Goal: Task Accomplishment & Management: Complete application form

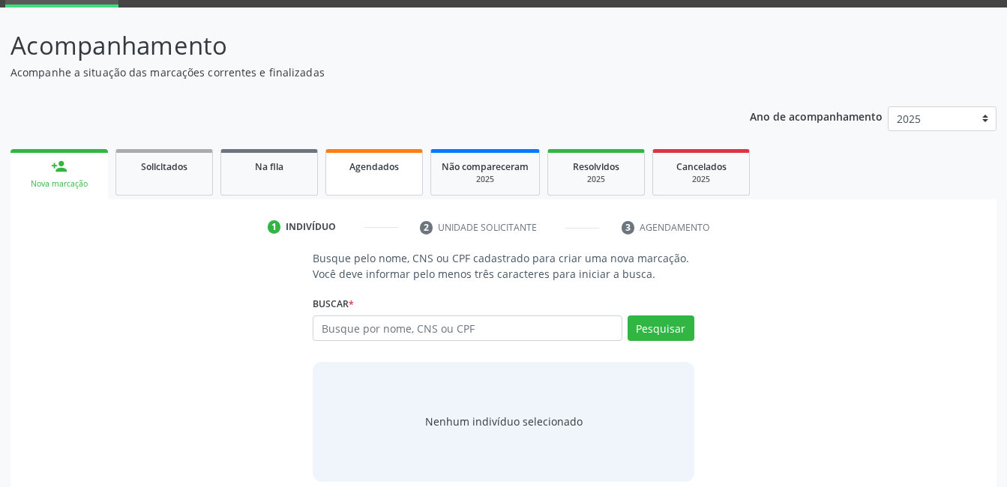
click at [377, 162] on span "Agendados" at bounding box center [373, 166] width 49 height 13
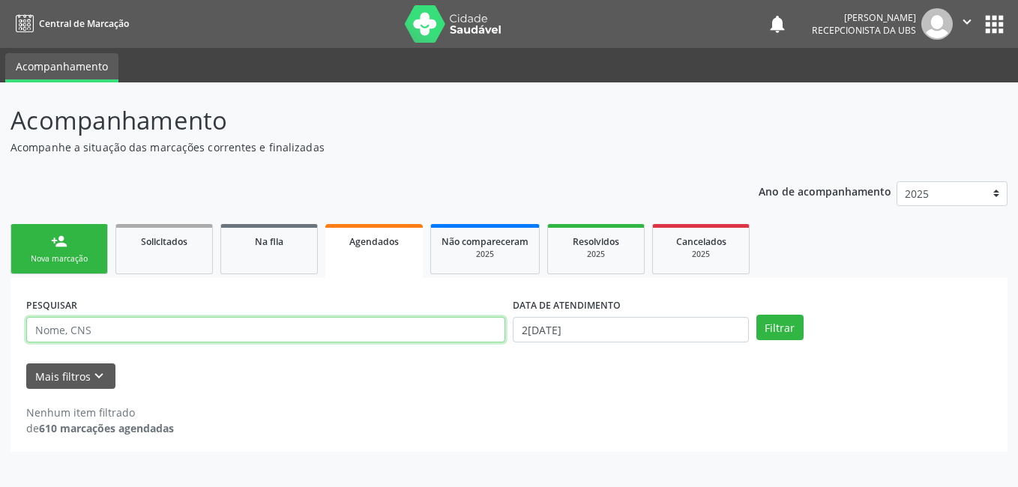
click at [259, 330] on input "text" at bounding box center [265, 329] width 479 height 25
type input "[PERSON_NAME]"
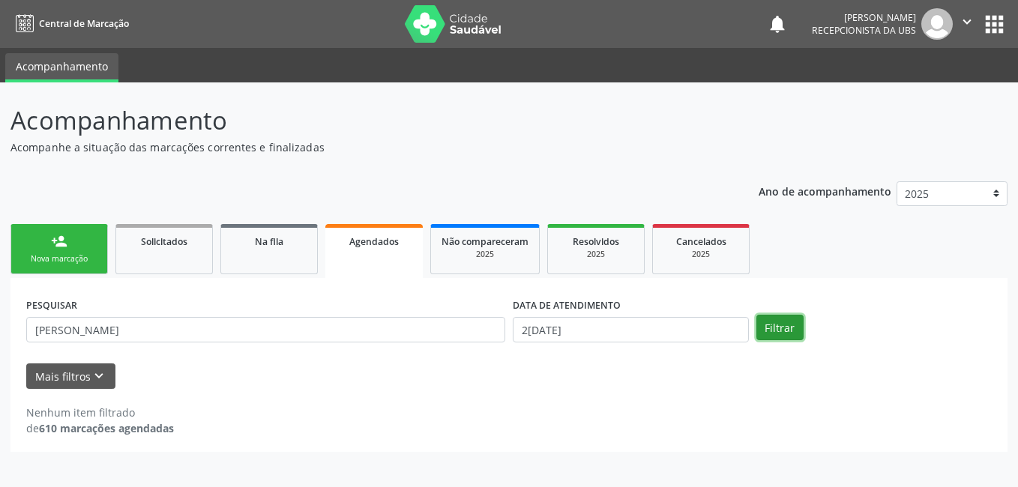
click at [775, 325] on button "Filtrar" at bounding box center [779, 327] width 47 height 25
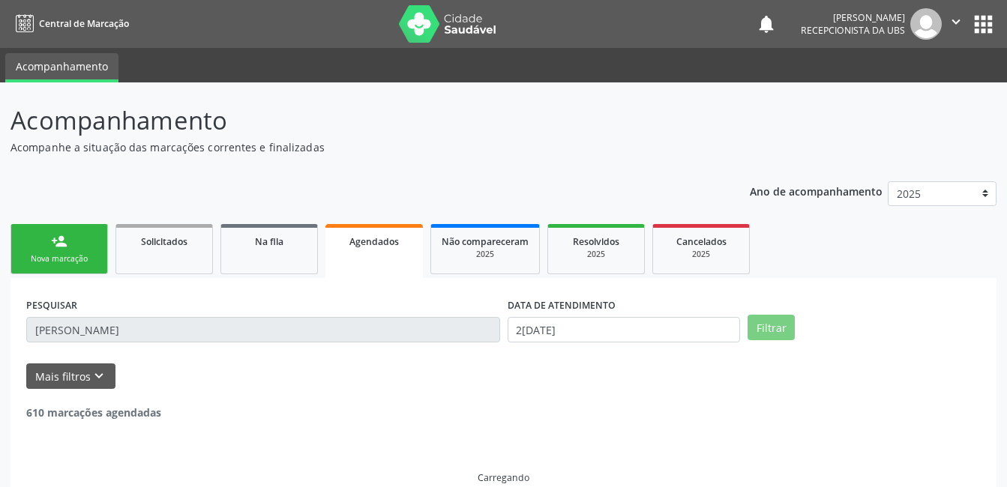
scroll to position [23, 0]
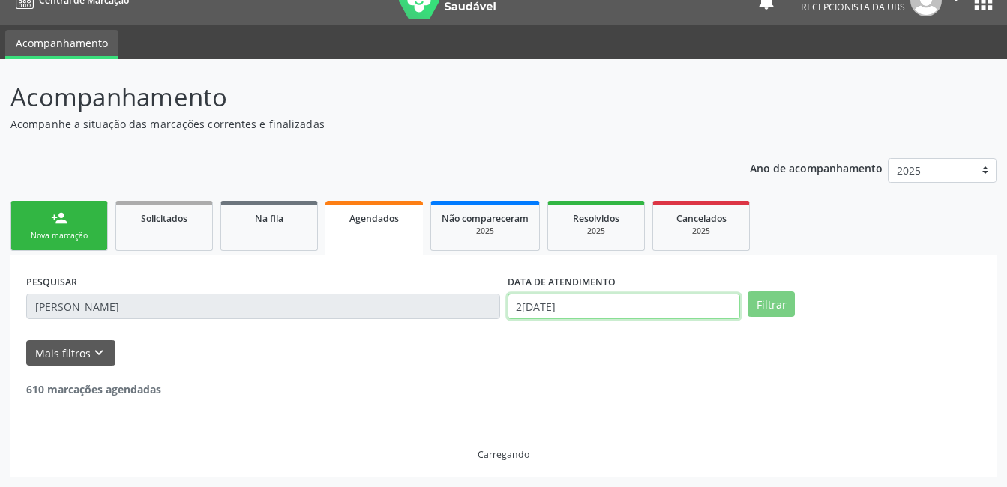
click at [670, 309] on input "2[DATE]" at bounding box center [623, 306] width 233 height 25
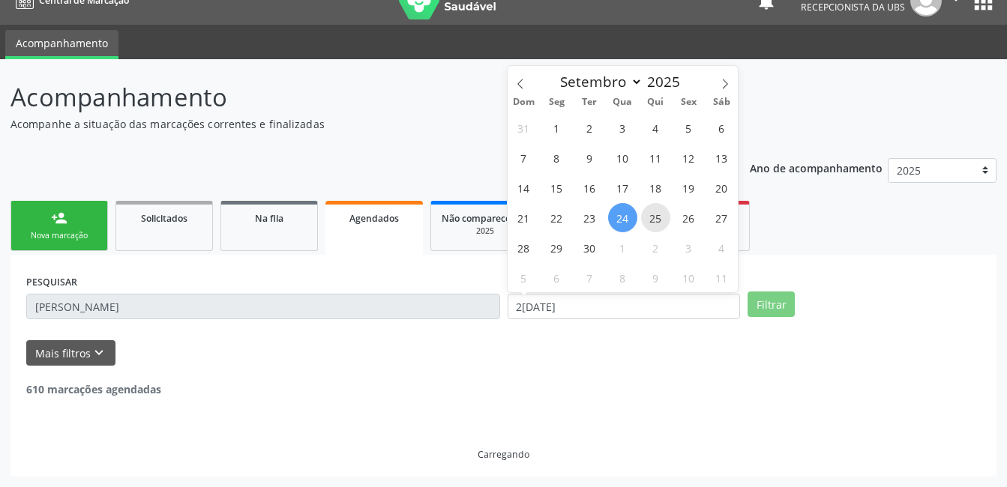
click at [651, 222] on span "25" at bounding box center [655, 217] width 29 height 29
type input "25[DATE]"
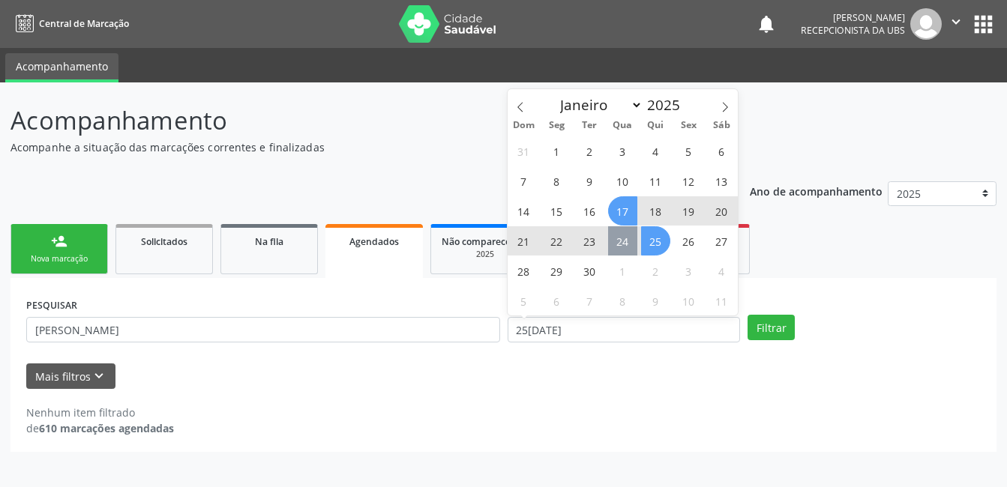
scroll to position [0, 0]
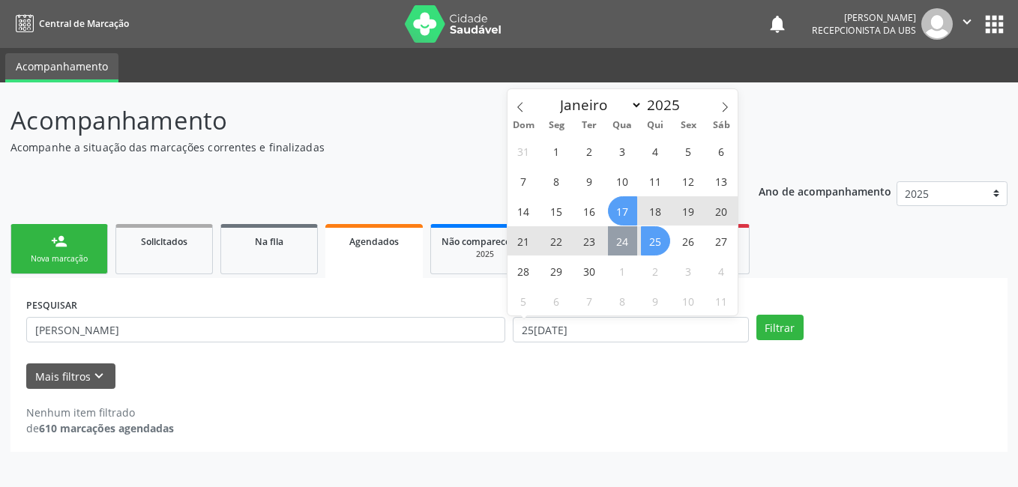
click at [623, 212] on span "17" at bounding box center [622, 210] width 29 height 29
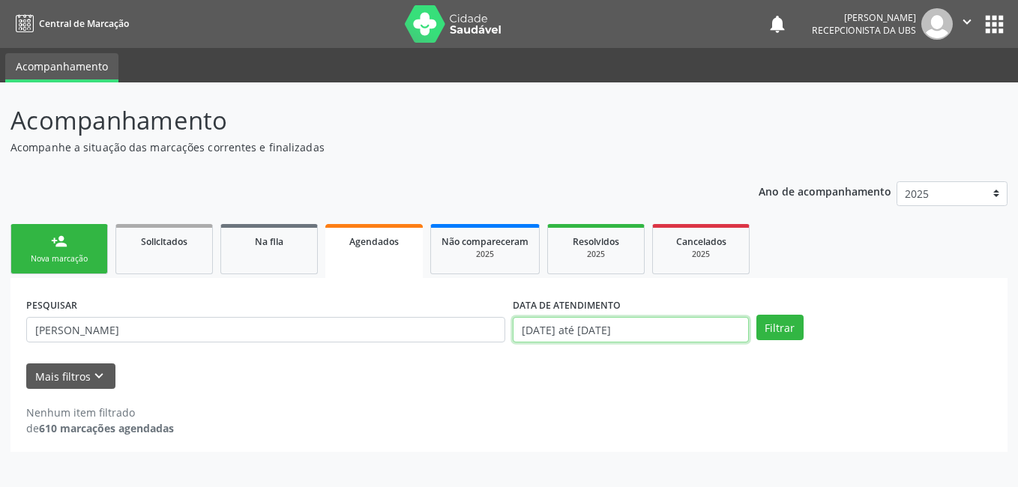
click at [708, 323] on input "[DATE] até [DATE]" at bounding box center [631, 329] width 236 height 25
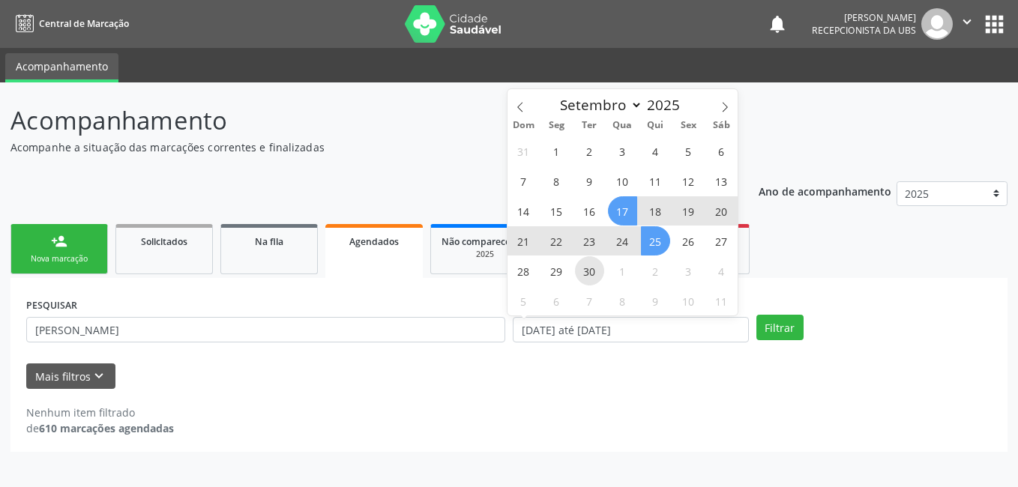
click at [576, 270] on span "30" at bounding box center [589, 270] width 29 height 29
type input "3[DATE]"
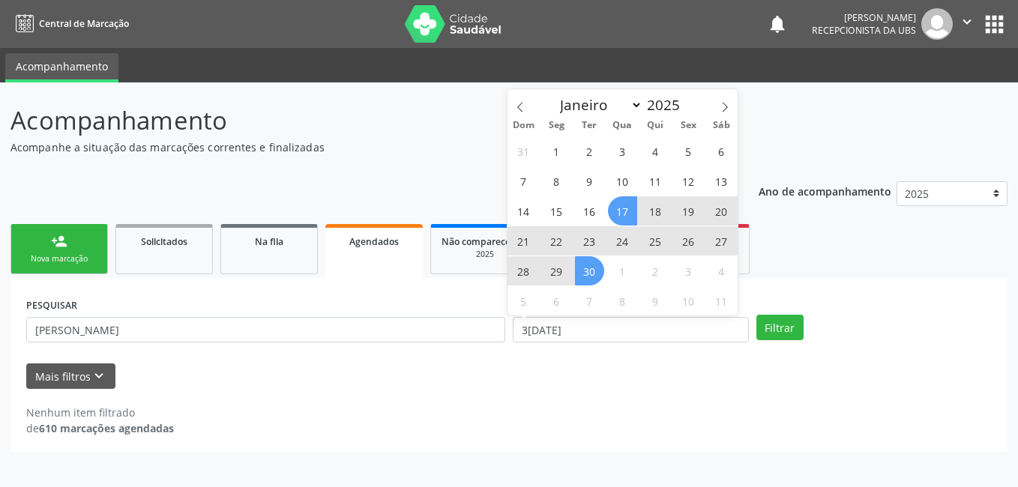
click at [624, 219] on span "17" at bounding box center [622, 210] width 29 height 29
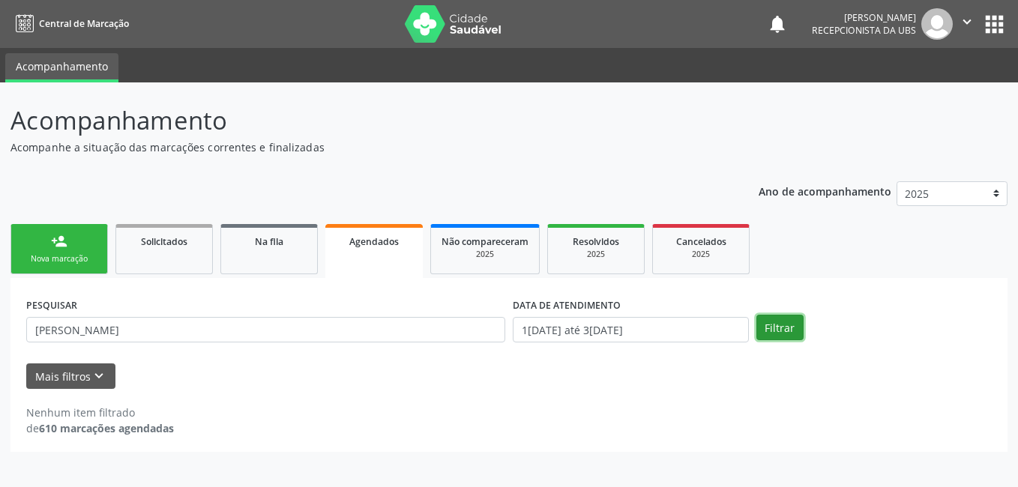
drag, startPoint x: 783, startPoint y: 325, endPoint x: 775, endPoint y: 316, distance: 11.7
click at [777, 316] on button "Filtrar" at bounding box center [779, 327] width 47 height 25
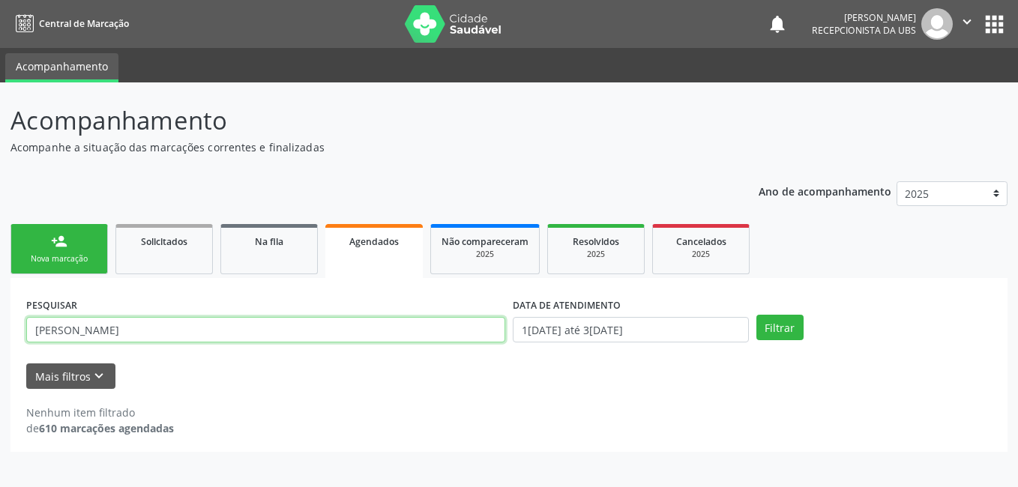
click at [423, 337] on input "[PERSON_NAME]" at bounding box center [265, 329] width 479 height 25
type input "705006696865751"
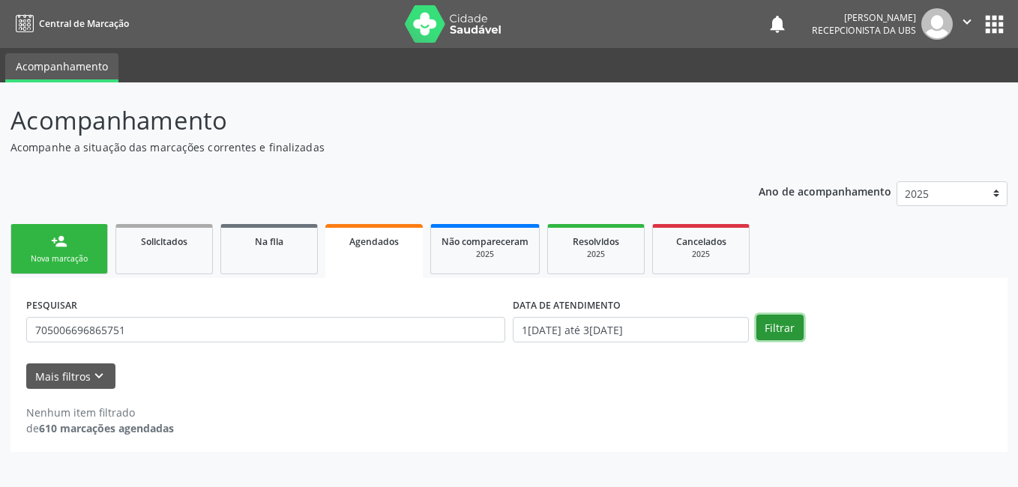
click at [780, 336] on button "Filtrar" at bounding box center [779, 327] width 47 height 25
click at [777, 312] on div "PESQUISAR 705006696865751 DATA DE ATENDIMENTO 17[DATE]té 30[DATE] Filtrar" at bounding box center [508, 323] width 973 height 58
click at [785, 324] on button "Filtrar" at bounding box center [779, 327] width 47 height 25
click at [597, 333] on input "1[DATE] até 3[DATE]" at bounding box center [631, 329] width 236 height 25
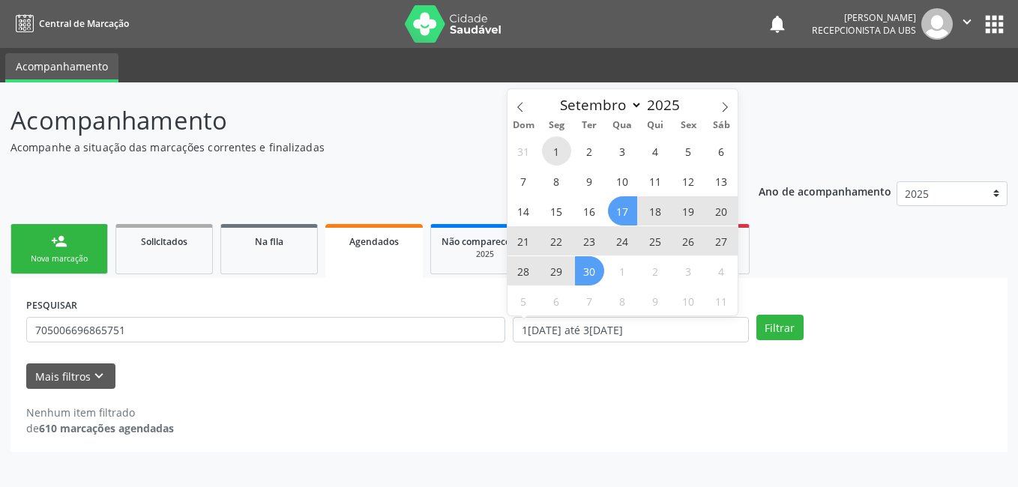
click at [549, 151] on span "1" at bounding box center [556, 150] width 29 height 29
type input "[DATE]"
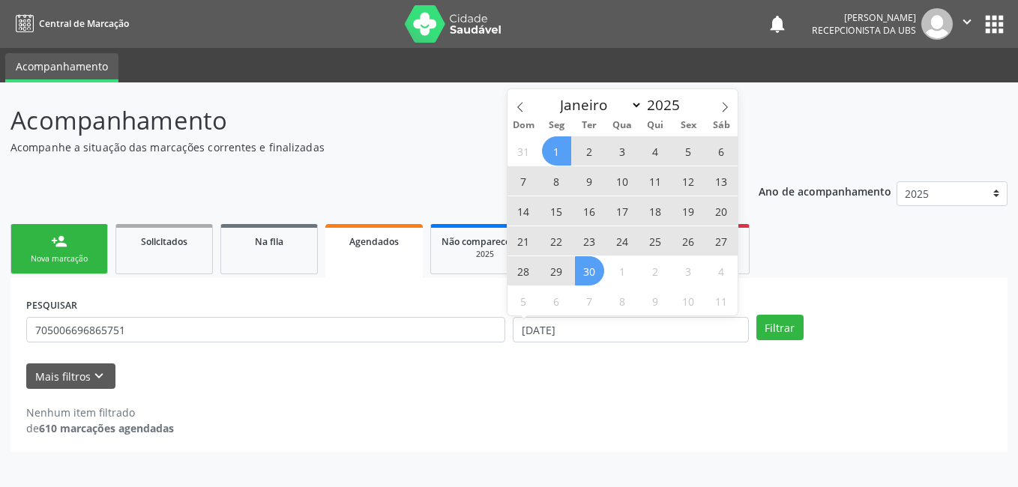
click at [588, 278] on span "30" at bounding box center [589, 270] width 29 height 29
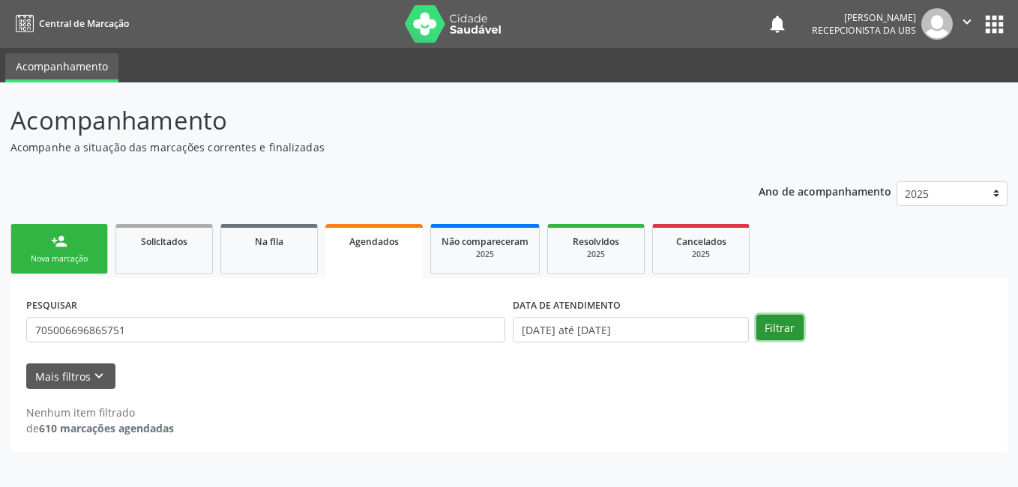
click at [780, 336] on button "Filtrar" at bounding box center [779, 327] width 47 height 25
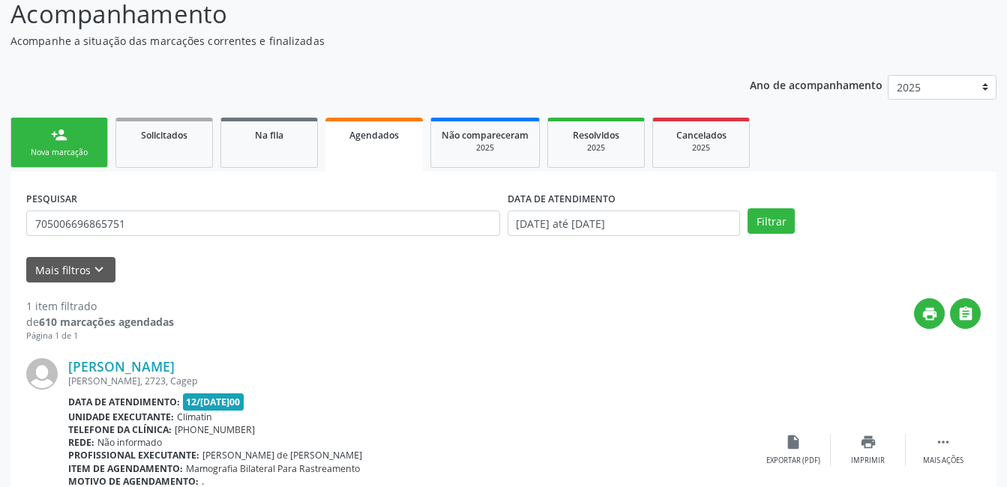
scroll to position [203, 0]
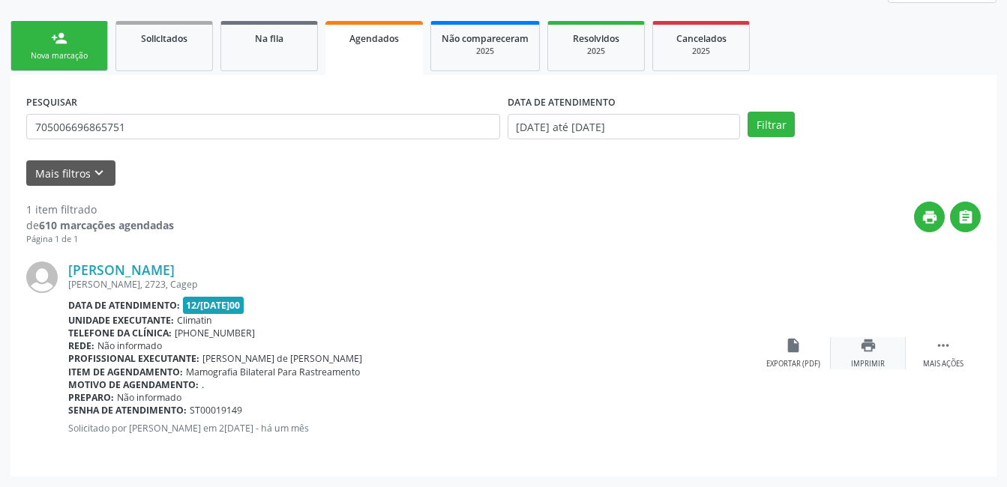
click at [878, 355] on div "print Imprimir" at bounding box center [867, 353] width 75 height 32
click at [70, 58] on div "Nova marcação" at bounding box center [59, 55] width 75 height 11
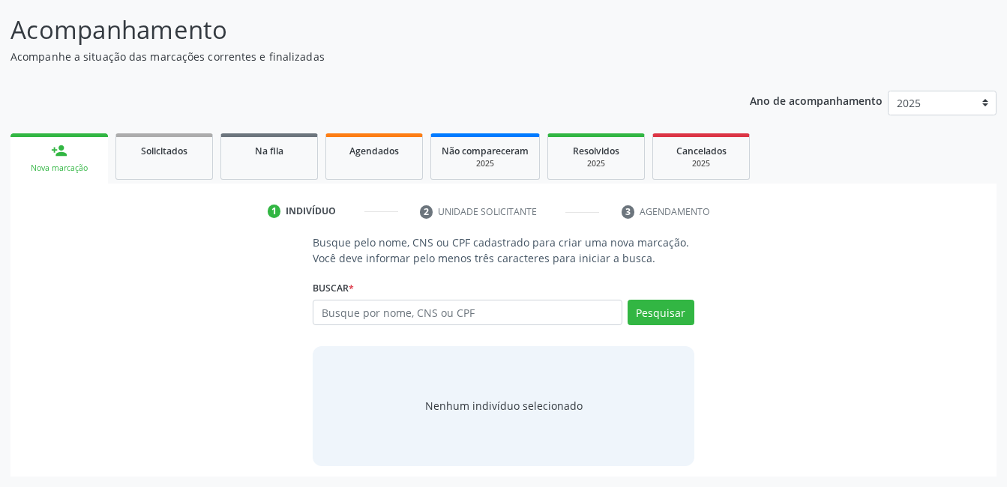
scroll to position [91, 0]
click at [399, 310] on input "text" at bounding box center [467, 312] width 309 height 25
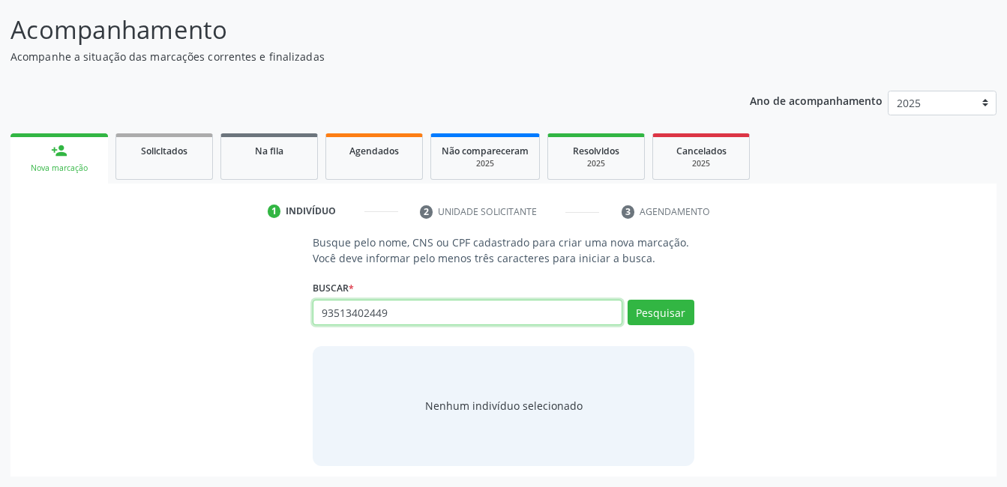
type input "93513402449"
click at [666, 297] on div "Buscar * Busque por nome, CNS ou CPF Nenhum resultado encontrado para: " " Não …" at bounding box center [503, 306] width 381 height 58
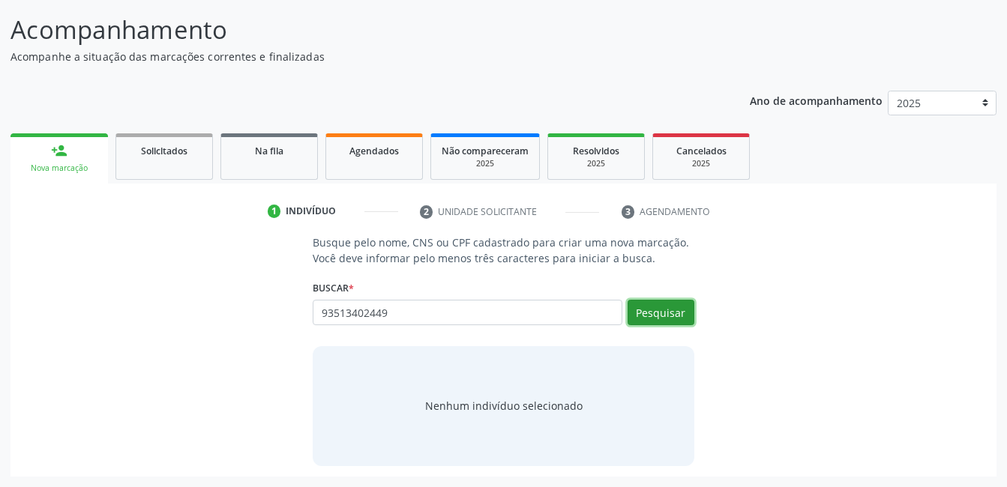
click at [669, 304] on button "Pesquisar" at bounding box center [660, 312] width 67 height 25
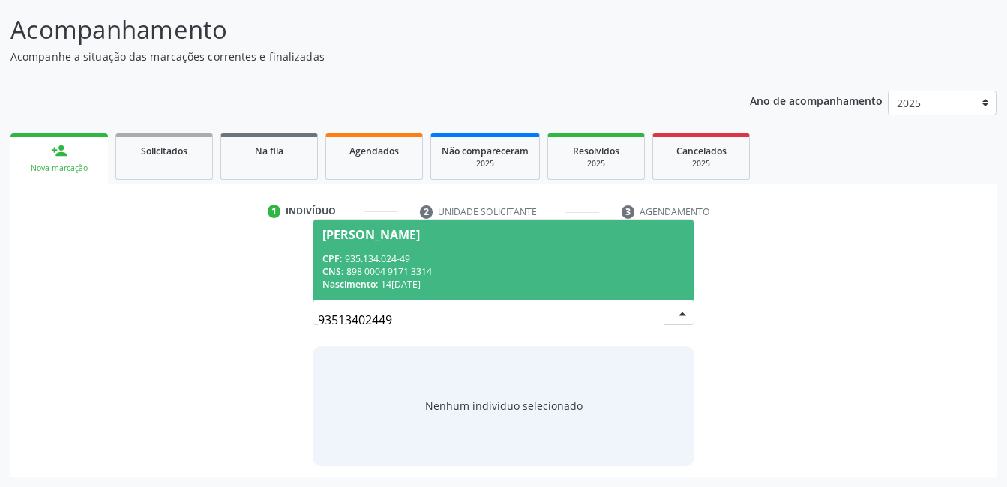
click at [575, 273] on div "CNS: 898 0004 9171 3314" at bounding box center [502, 271] width 361 height 13
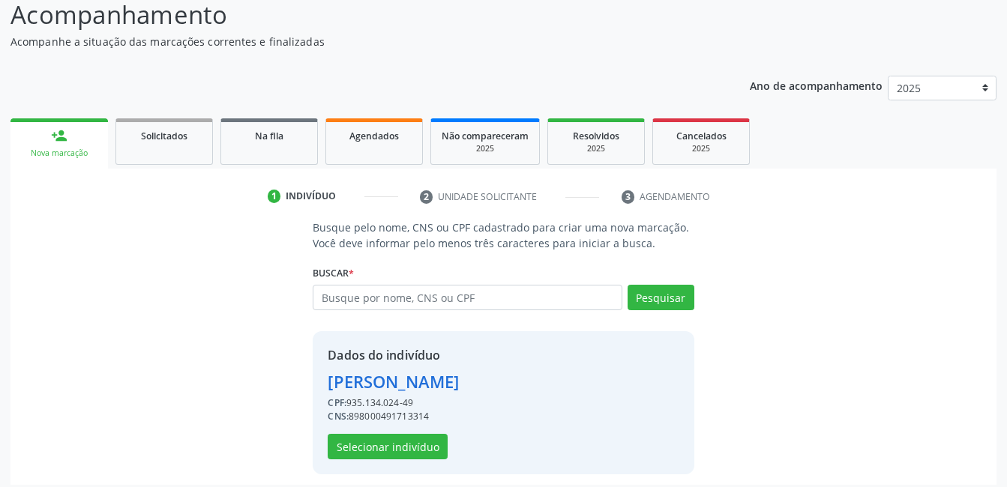
scroll to position [114, 0]
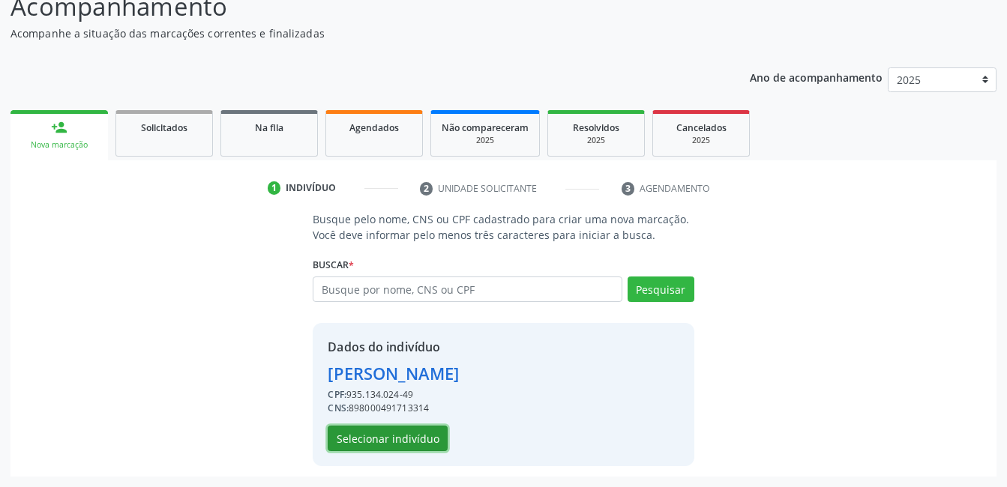
click at [414, 442] on button "Selecionar indivíduo" at bounding box center [388, 438] width 120 height 25
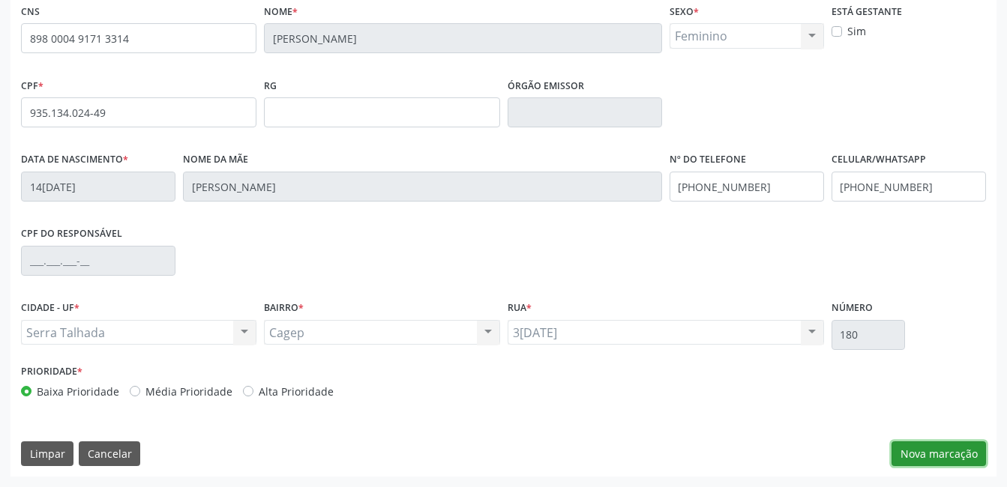
click at [929, 453] on button "Nova marcação" at bounding box center [938, 453] width 94 height 25
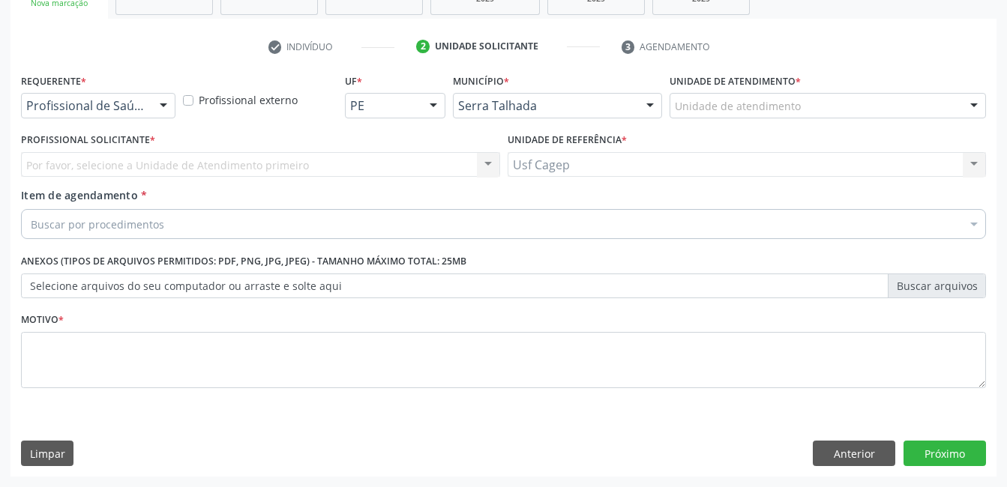
scroll to position [256, 0]
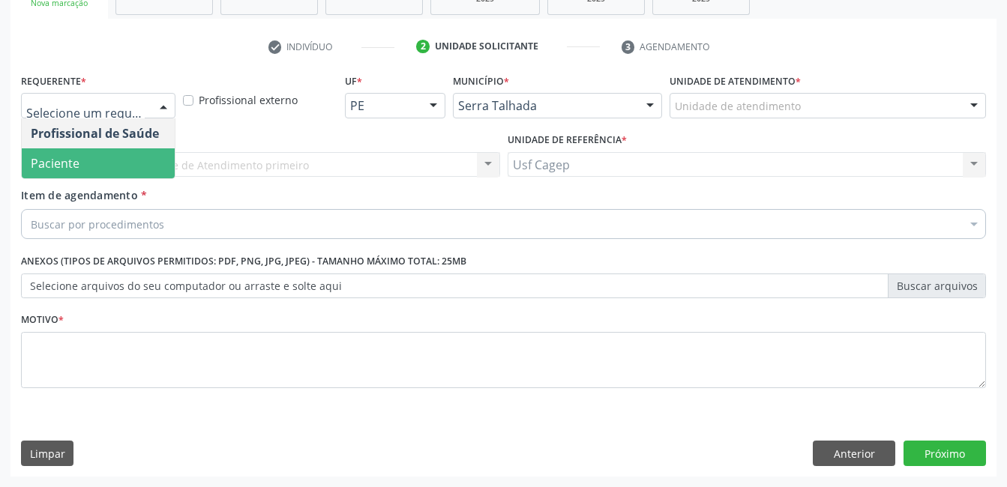
click at [130, 163] on span "Paciente" at bounding box center [98, 163] width 153 height 30
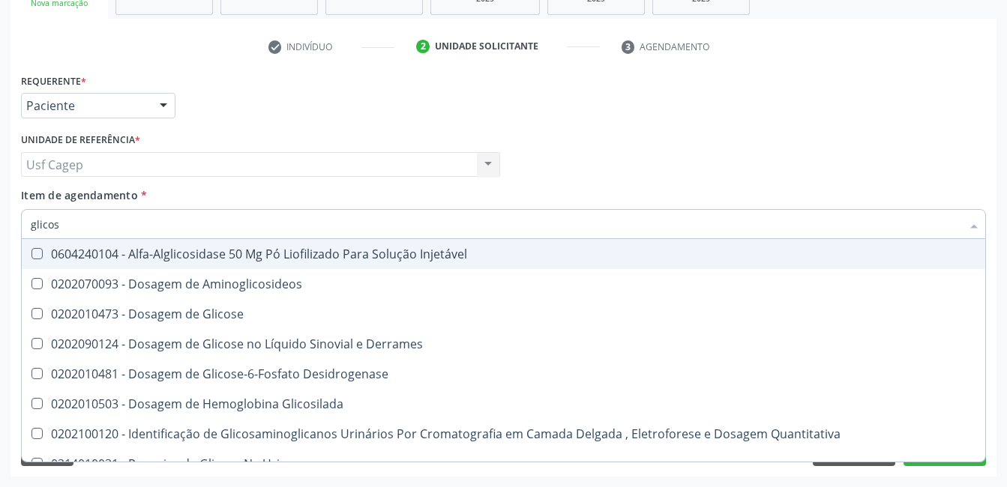
type input "glicose"
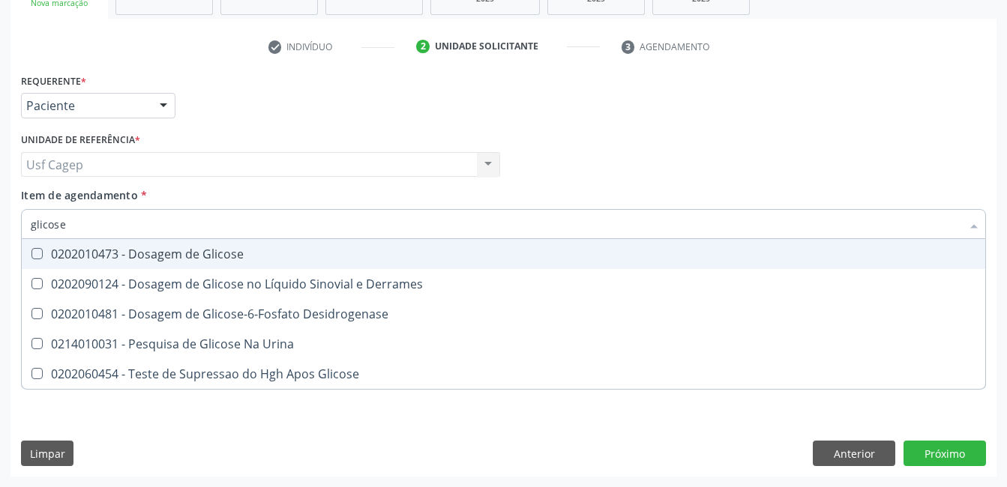
click at [157, 240] on span "0202010473 - Dosagem de Glicose" at bounding box center [503, 254] width 963 height 30
checkbox Glicose "true"
type input "glicose"
click at [169, 198] on div "Item de agendamento * glicose Desfazer seleção 0202010473 - Dosagem de Glicose …" at bounding box center [503, 210] width 965 height 47
checkbox Derrames "true"
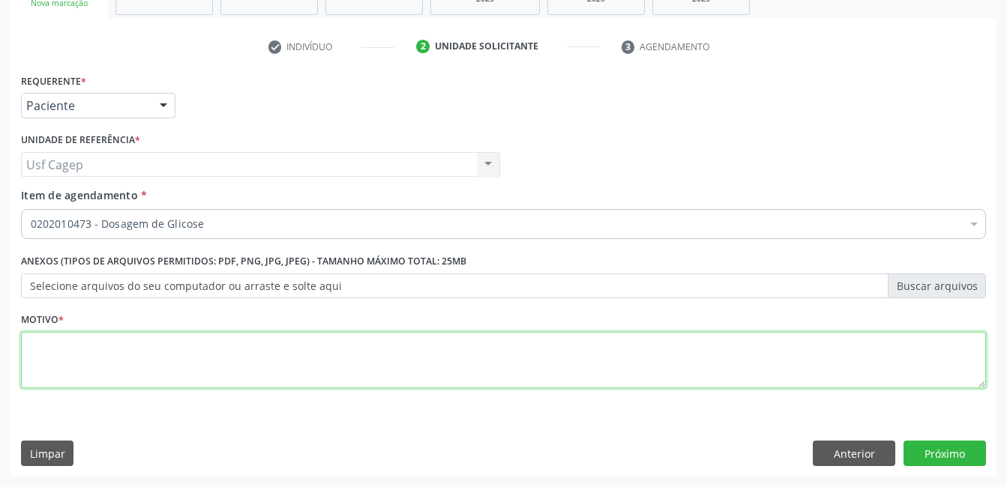
click at [182, 357] on textarea at bounding box center [503, 360] width 965 height 57
type textarea "."
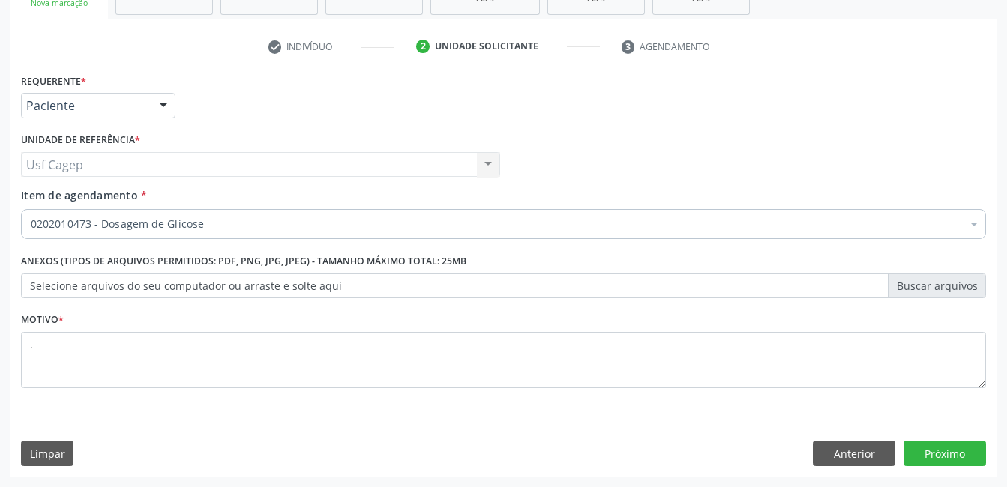
click at [610, 214] on div "0202010473 - Dosagem de Glicose" at bounding box center [503, 224] width 965 height 30
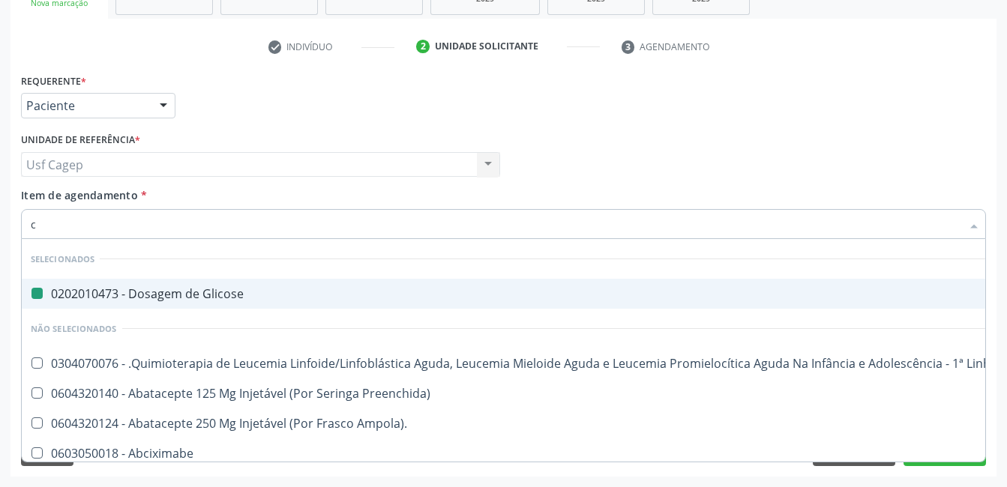
type input "cr"
checkbox Glicose "false"
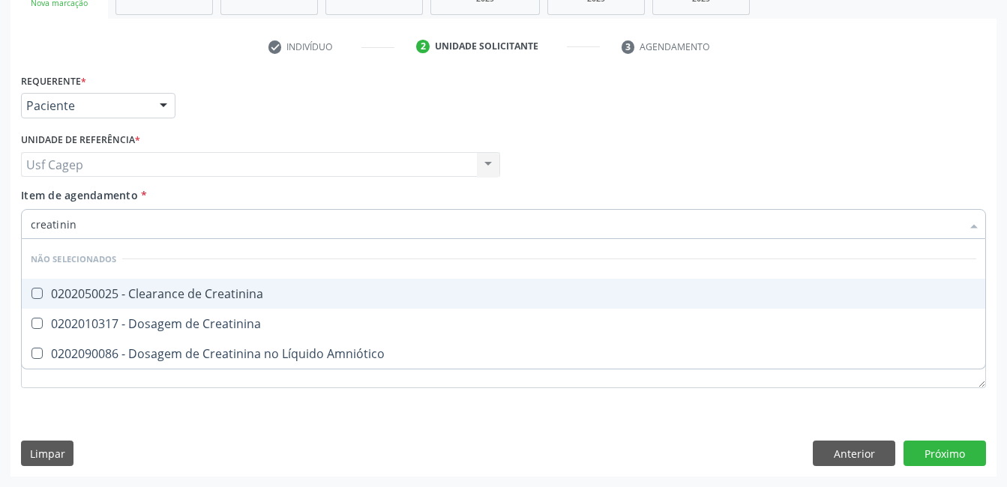
type input "creatinina"
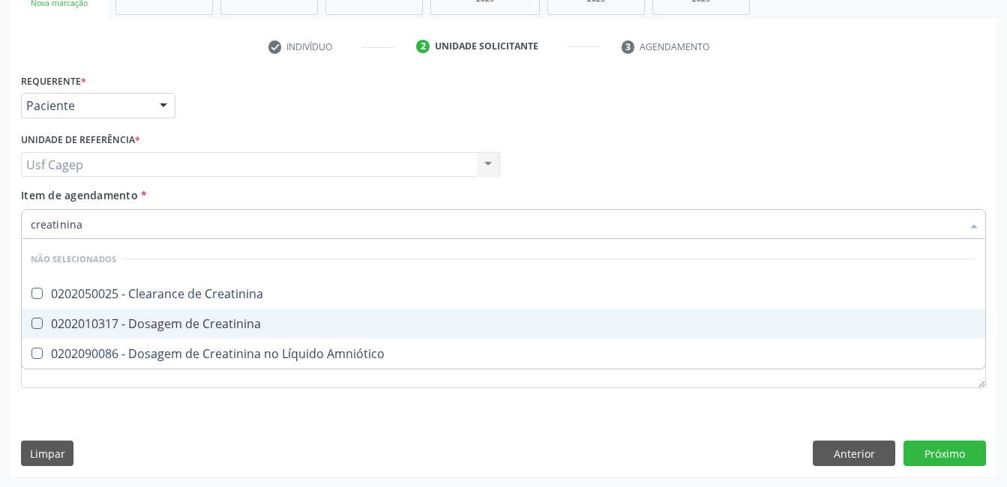
click at [546, 329] on div "0202010317 - Dosagem de Creatinina" at bounding box center [503, 324] width 945 height 12
checkbox Creatinina "true"
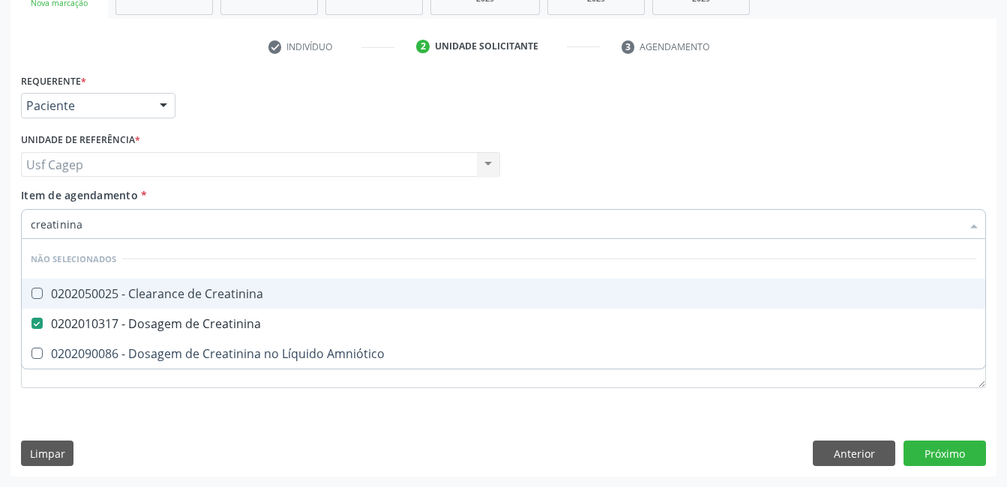
click at [346, 223] on input "creatinina" at bounding box center [496, 224] width 930 height 30
type input "c"
checkbox Creatinina "true"
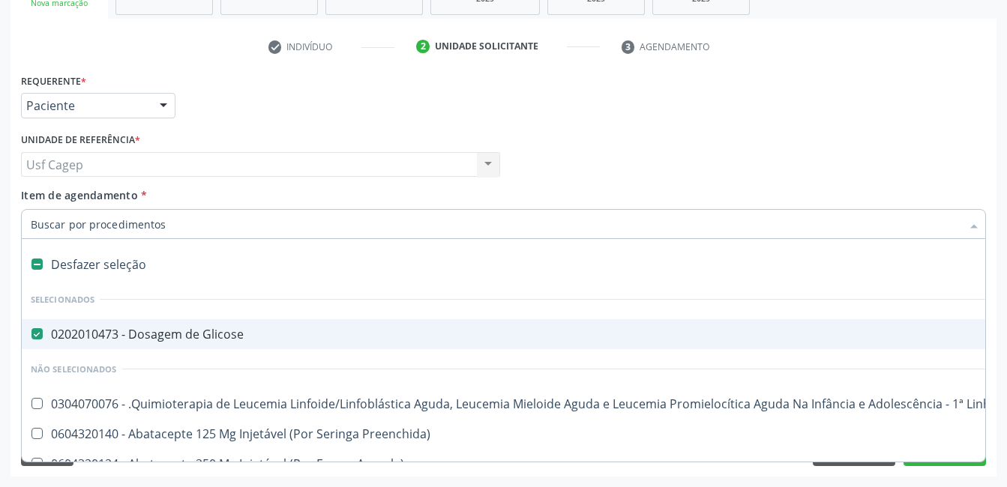
type input "u"
checkbox Glicose "false"
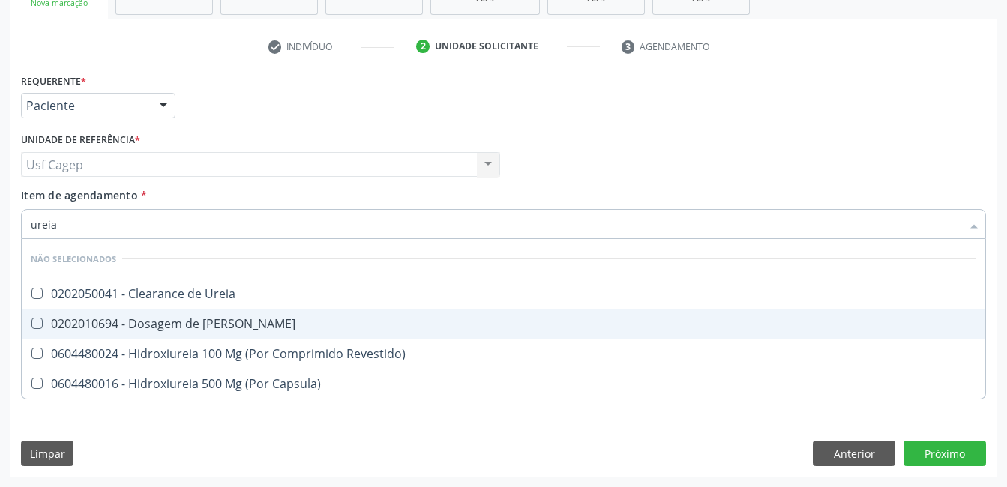
drag, startPoint x: 346, startPoint y: 315, endPoint x: 351, endPoint y: 283, distance: 32.5
click at [346, 307] on ul "Desfazer seleção Não selecionados 0202050041 - Clearance de Ureia 0202010694 - …" at bounding box center [503, 319] width 963 height 160
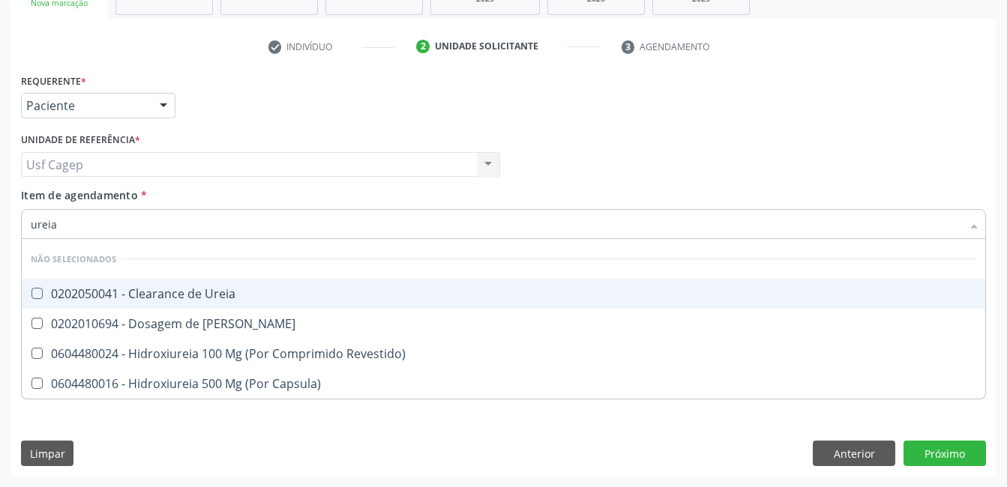
click at [355, 229] on input "ureia" at bounding box center [496, 224] width 930 height 30
type input "co"
checkbox Ureia "true"
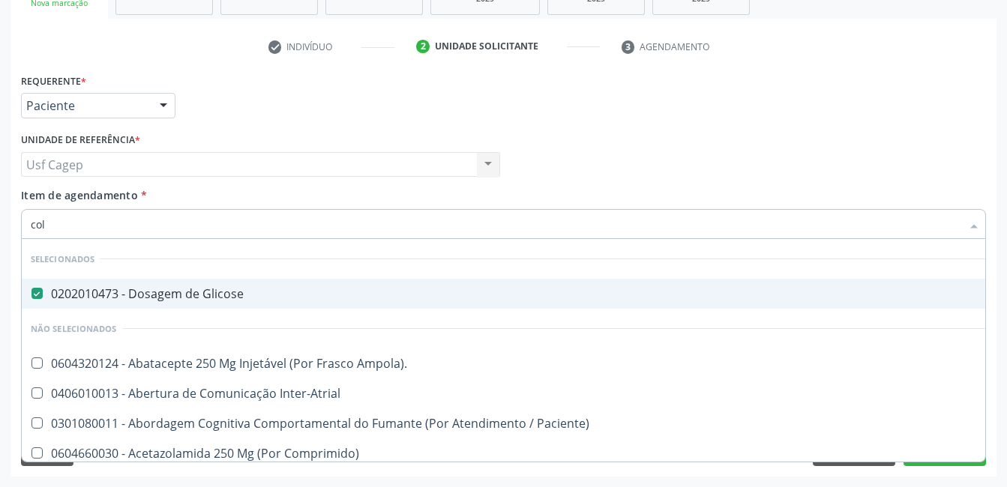
type input "cole"
checkbox Glicose "false"
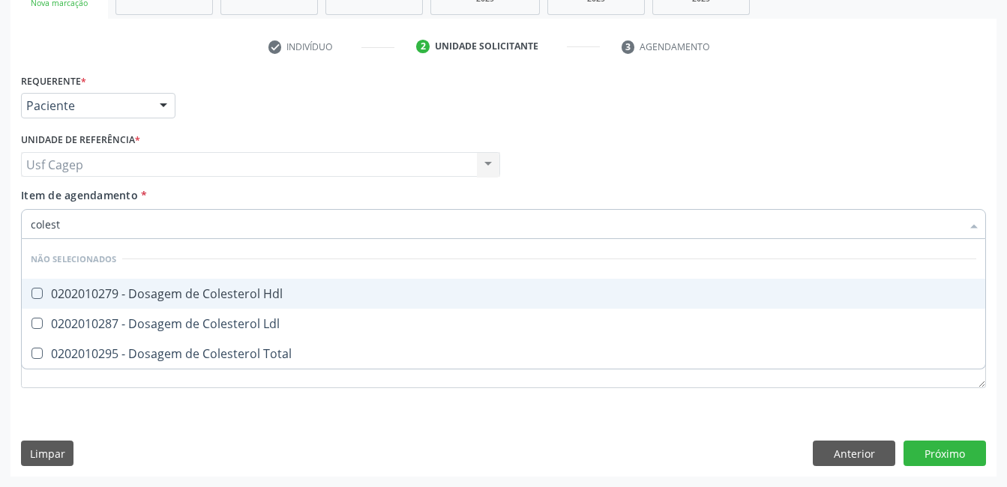
type input "coleste"
click at [352, 286] on span "0202010279 - Dosagem de Colesterol Hdl" at bounding box center [503, 294] width 963 height 30
checkbox Hdl "true"
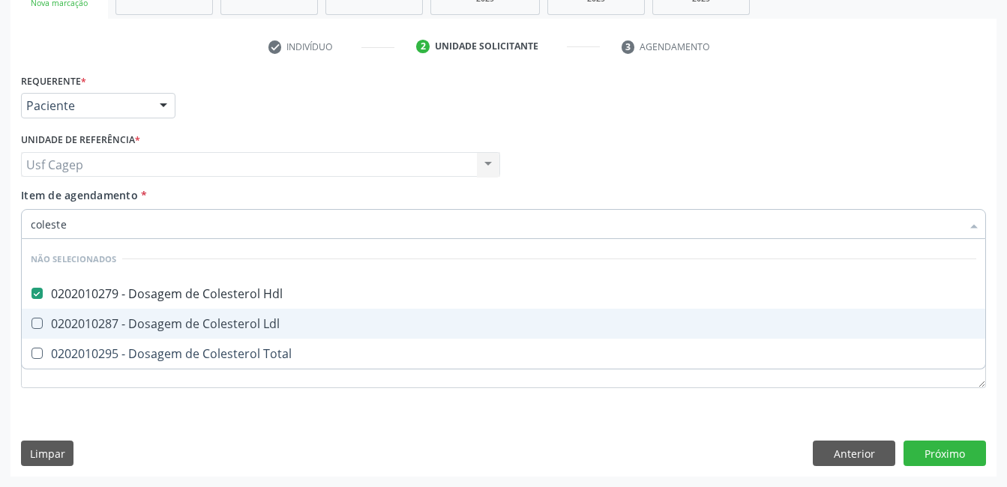
click at [346, 331] on span "0202010287 - Dosagem de Colesterol Ldl" at bounding box center [503, 324] width 963 height 30
checkbox Ldl "true"
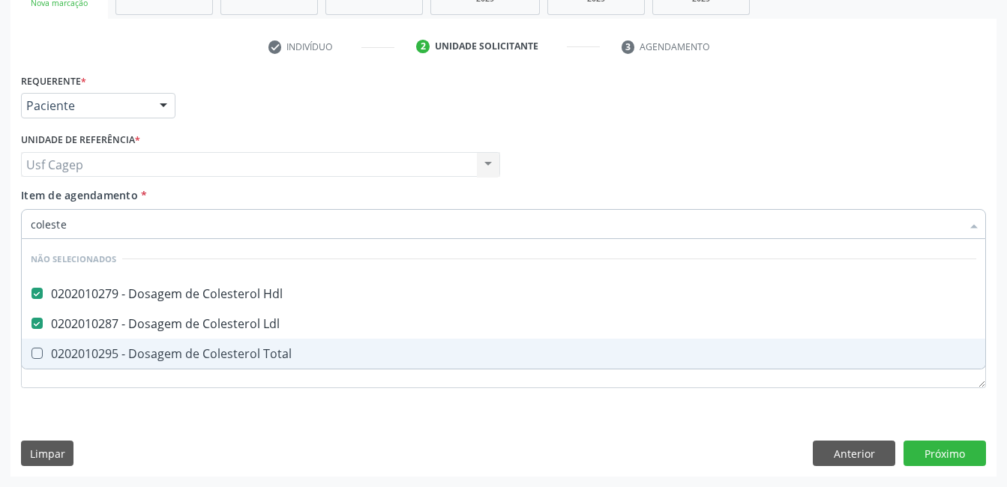
click at [348, 348] on div "0202010295 - Dosagem de Colesterol Total" at bounding box center [503, 354] width 945 height 12
checkbox Total "true"
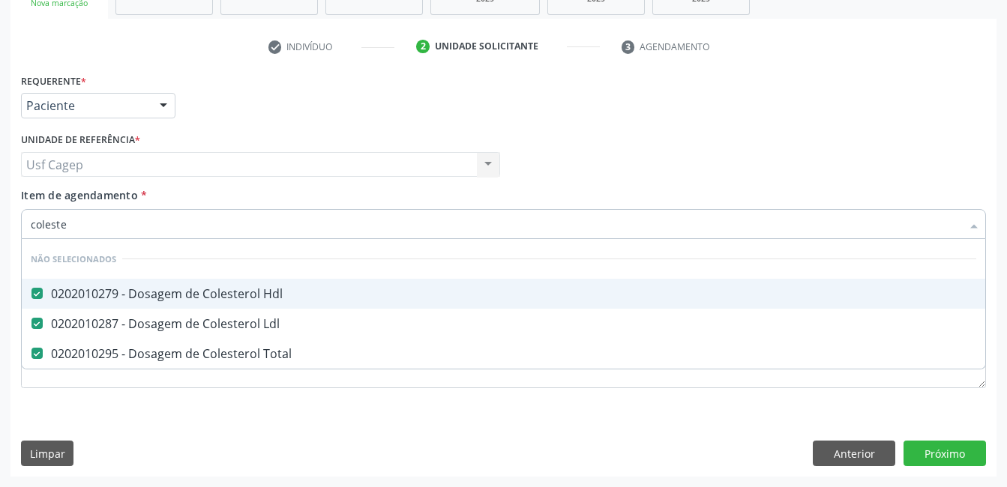
click at [364, 223] on input "coleste" at bounding box center [496, 224] width 930 height 30
type input "b"
checkbox Hdl "false"
checkbox Total "false"
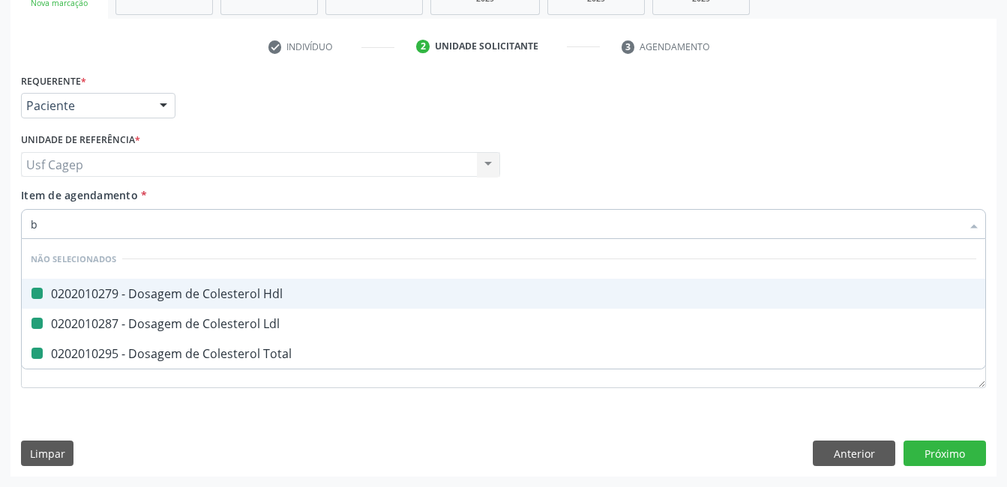
checkbox Ldl "false"
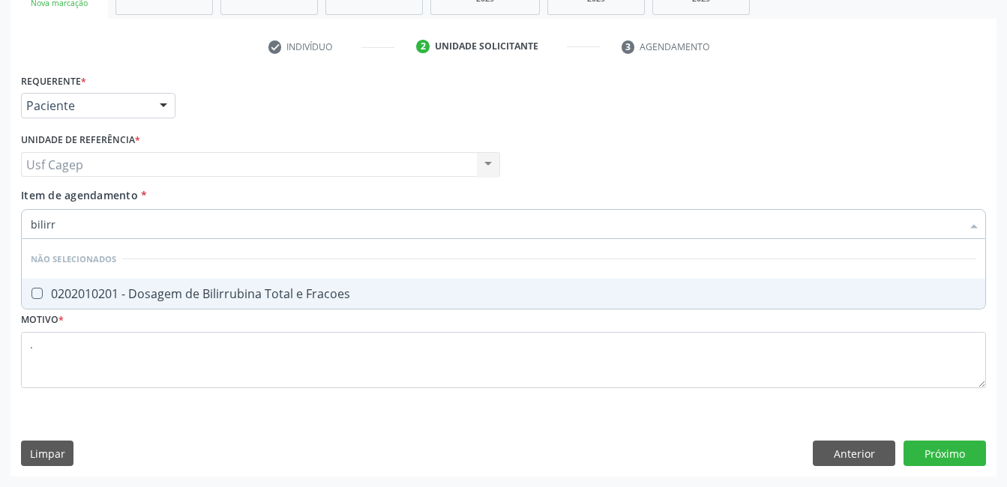
type input "bilirru"
click at [392, 279] on span "0202010201 - Dosagem de Bilirrubina Total e Fracoes" at bounding box center [503, 294] width 963 height 30
checkbox Fracoes "true"
click at [402, 217] on input "bilirru" at bounding box center [496, 224] width 930 height 30
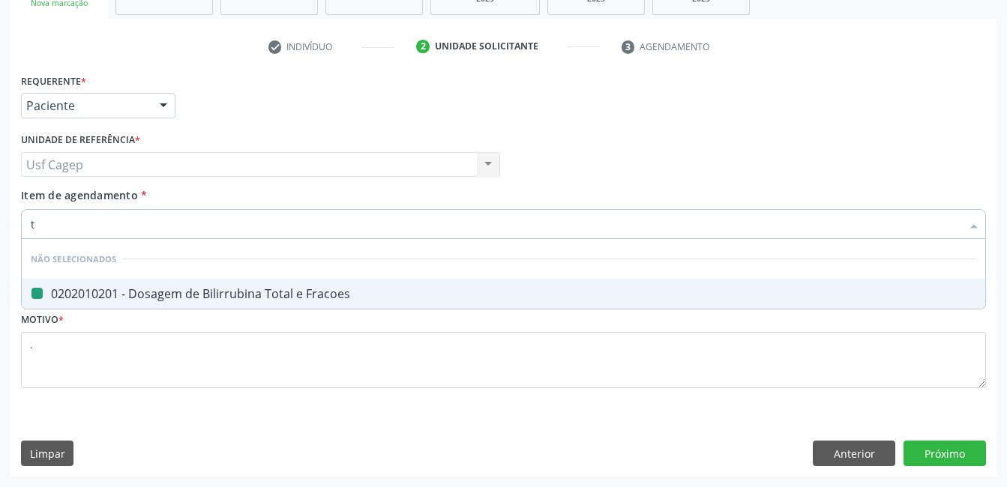
type input "tg"
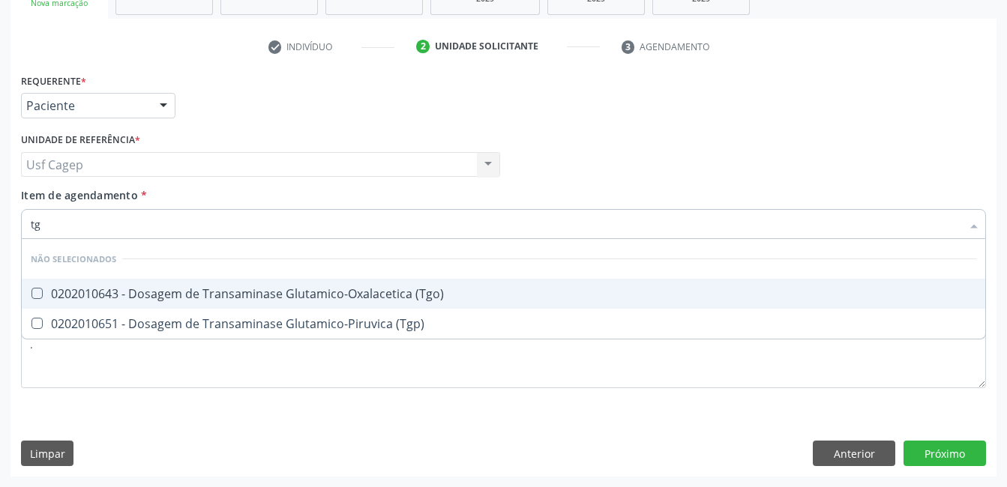
drag, startPoint x: 365, startPoint y: 295, endPoint x: 381, endPoint y: 322, distance: 31.9
click at [366, 295] on div "0202010643 - Dosagem de Transaminase Glutamico-Oxalacetica (Tgo)" at bounding box center [503, 294] width 945 height 12
checkbox \(Tgo\) "true"
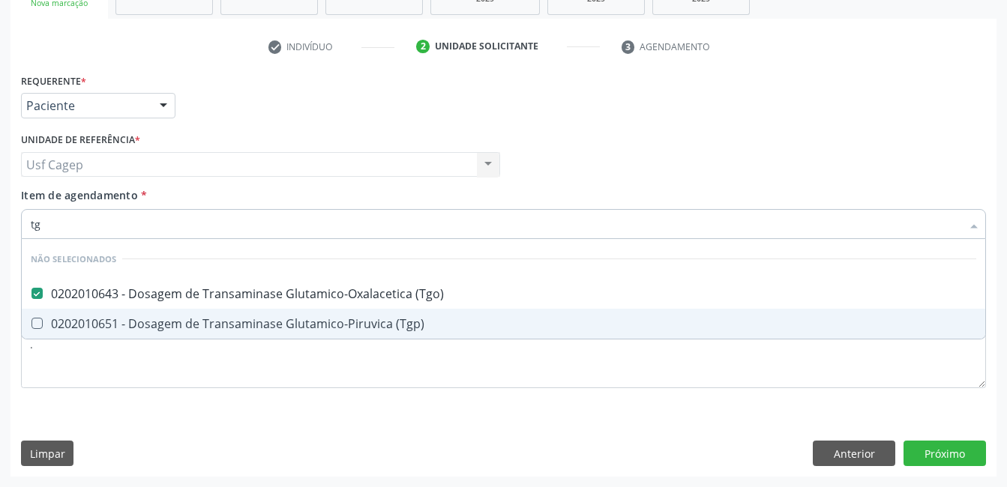
drag, startPoint x: 382, startPoint y: 327, endPoint x: 378, endPoint y: 314, distance: 13.5
click at [380, 325] on div "0202010651 - Dosagem de Transaminase Glutamico-Piruvica (Tgp)" at bounding box center [503, 324] width 945 height 12
checkbox \(Tgp\) "true"
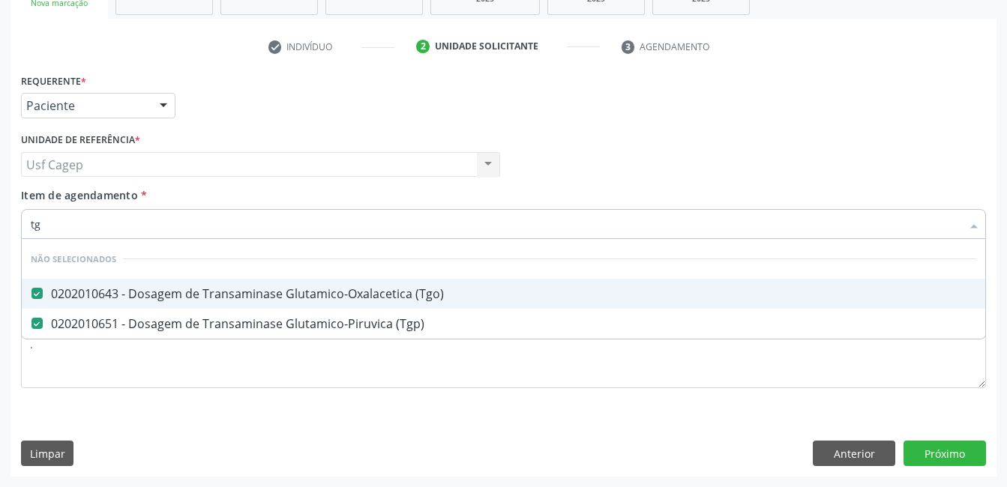
click at [394, 227] on input "tg" at bounding box center [496, 224] width 930 height 30
type input "rt"
checkbox \(Tgo\) "false"
checkbox \(Tgp\) "false"
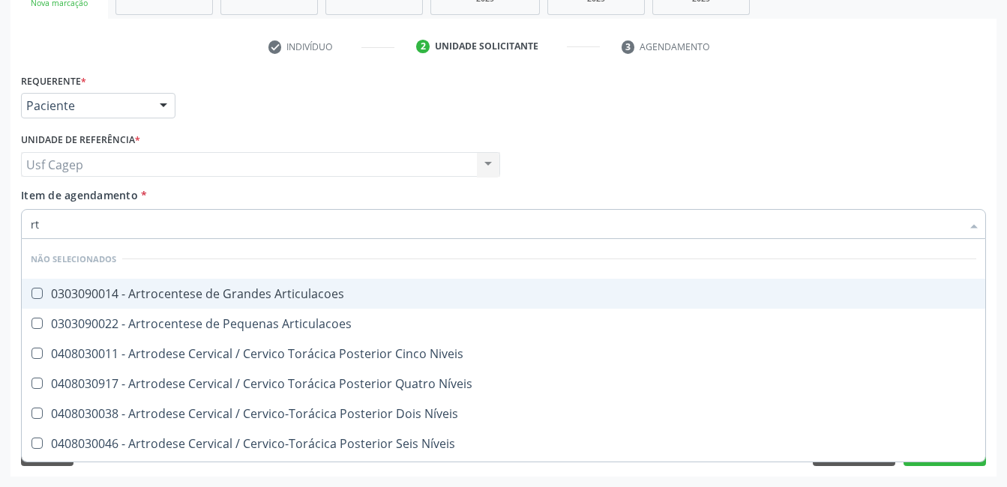
type input "r"
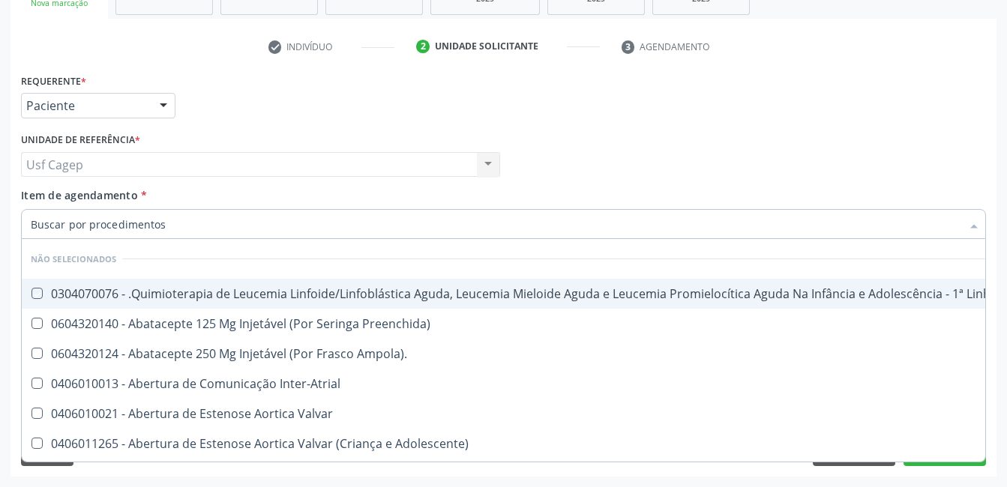
checkbox Manutenção "true"
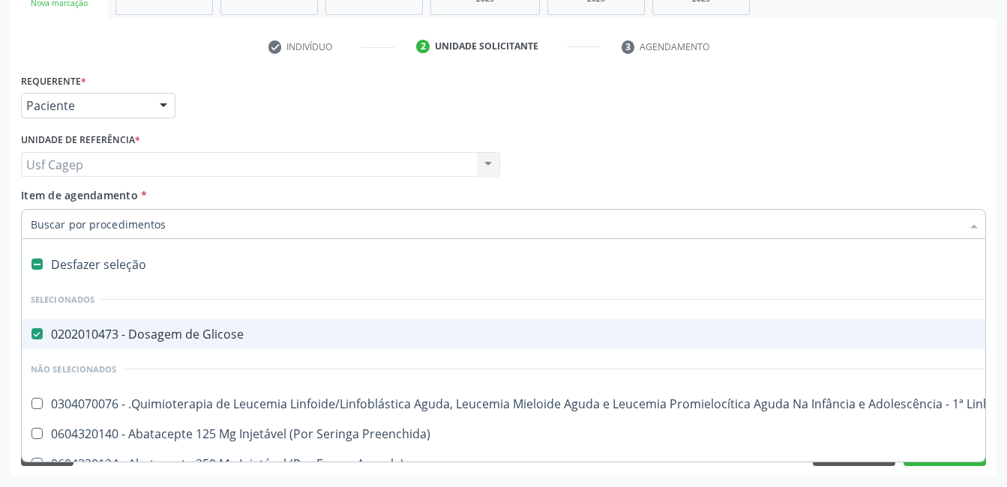
type input "t"
checkbox Glicose "false"
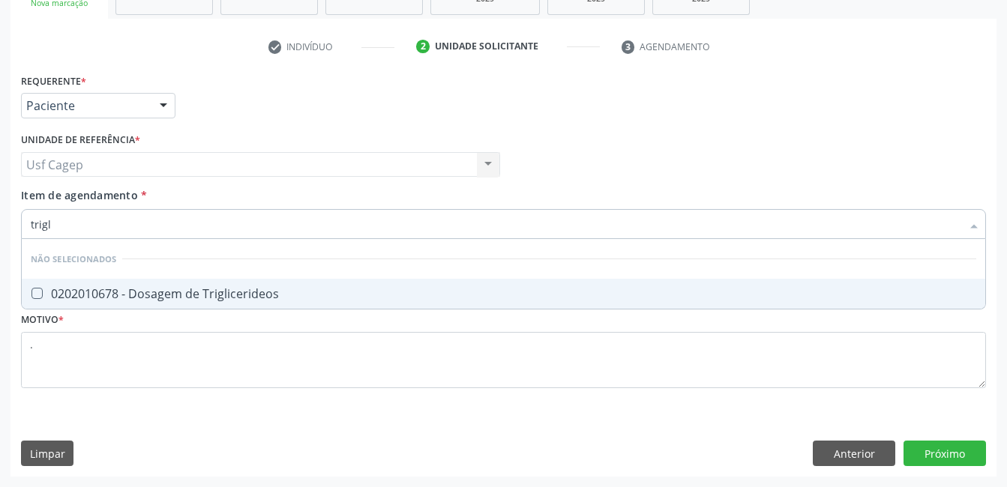
type input "trigli"
click at [399, 289] on div "0202010678 - Dosagem de Triglicerideos" at bounding box center [503, 294] width 945 height 12
checkbox Triglicerideos "true"
click at [402, 218] on input "trigli" at bounding box center [496, 224] width 930 height 30
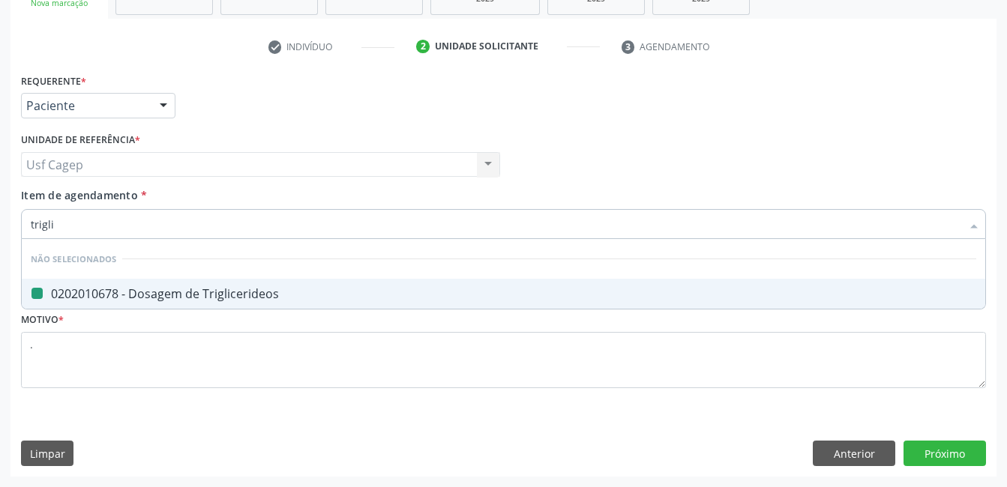
type input "h"
checkbox Triglicerideos "false"
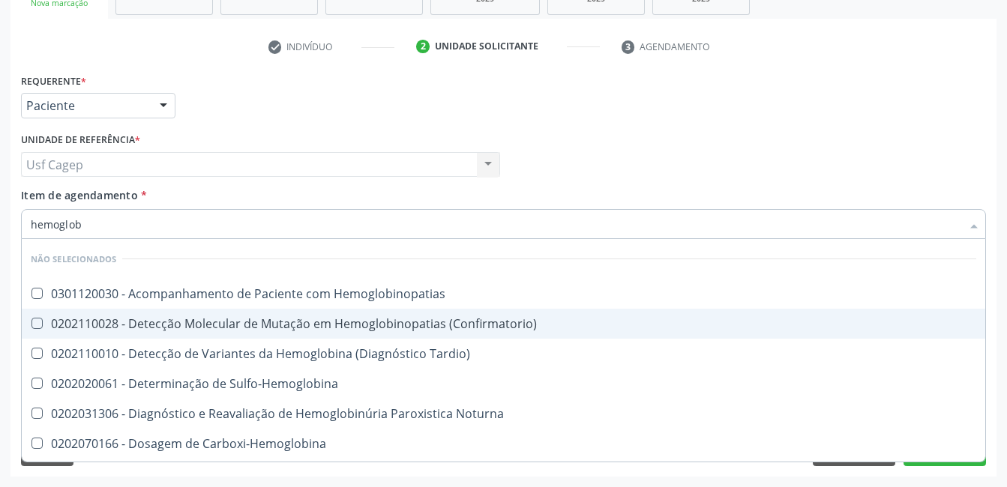
type input "hemoglobi"
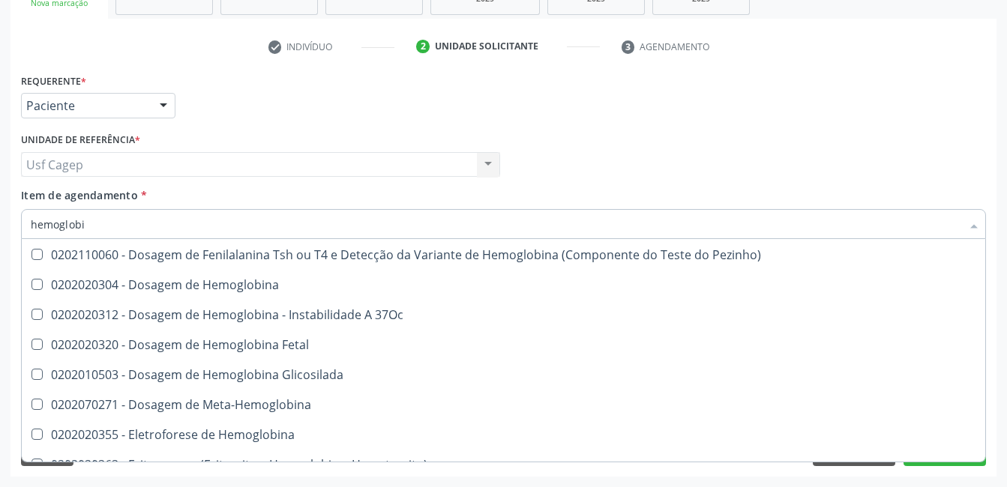
scroll to position [267, 0]
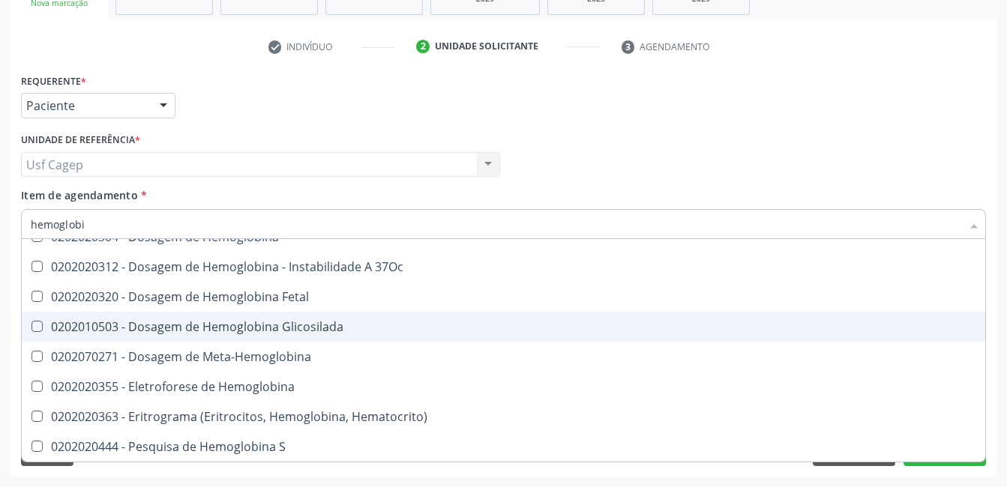
drag, startPoint x: 463, startPoint y: 335, endPoint x: 481, endPoint y: 257, distance: 80.0
click at [463, 334] on span "0202010503 - Dosagem de Hemoglobina Glicosilada" at bounding box center [503, 327] width 963 height 30
checkbox Glicosilada "true"
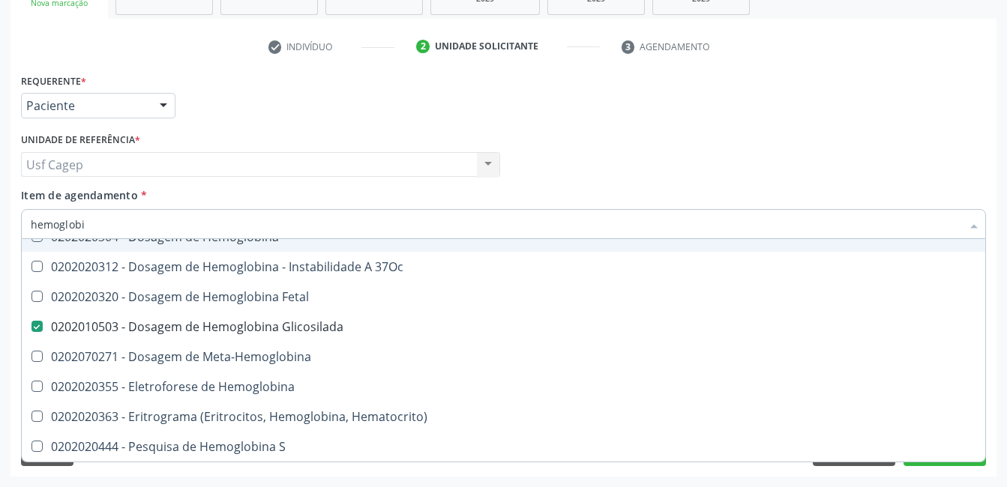
click at [476, 221] on input "hemoglobi" at bounding box center [496, 224] width 930 height 30
type input "h"
checkbox Glicosilada "false"
